Goal: Transaction & Acquisition: Purchase product/service

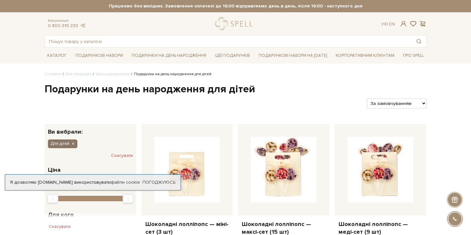
click at [72, 144] on icon "button" at bounding box center [73, 144] width 4 height 6
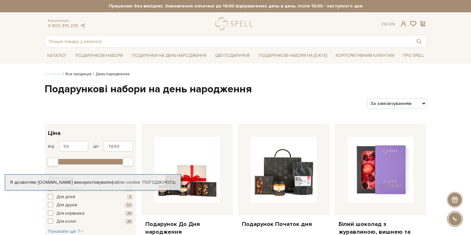
click at [82, 74] on link "Вся продукція" at bounding box center [78, 74] width 26 height 5
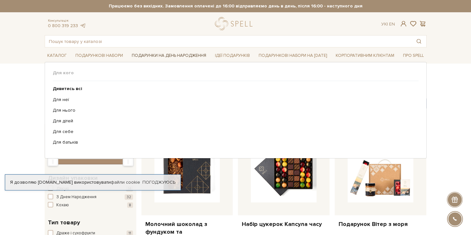
click at [143, 56] on link "Подарунки на День народження" at bounding box center [169, 56] width 80 height 10
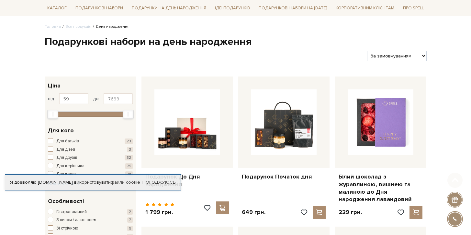
scroll to position [95, 0]
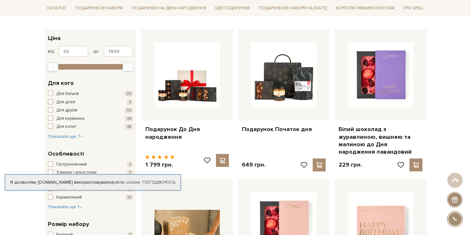
click at [65, 101] on span "Для дітей" at bounding box center [65, 102] width 19 height 6
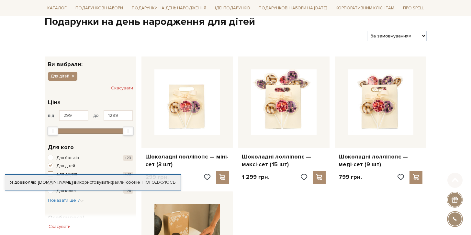
scroll to position [194, 0]
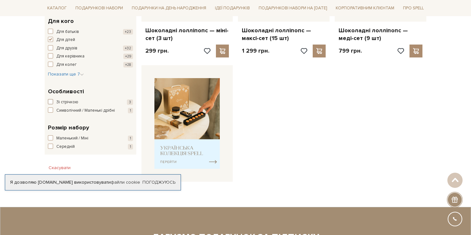
click at [66, 103] on span "Зі стрічкою" at bounding box center [67, 102] width 22 height 6
